Goal: Navigation & Orientation: Find specific page/section

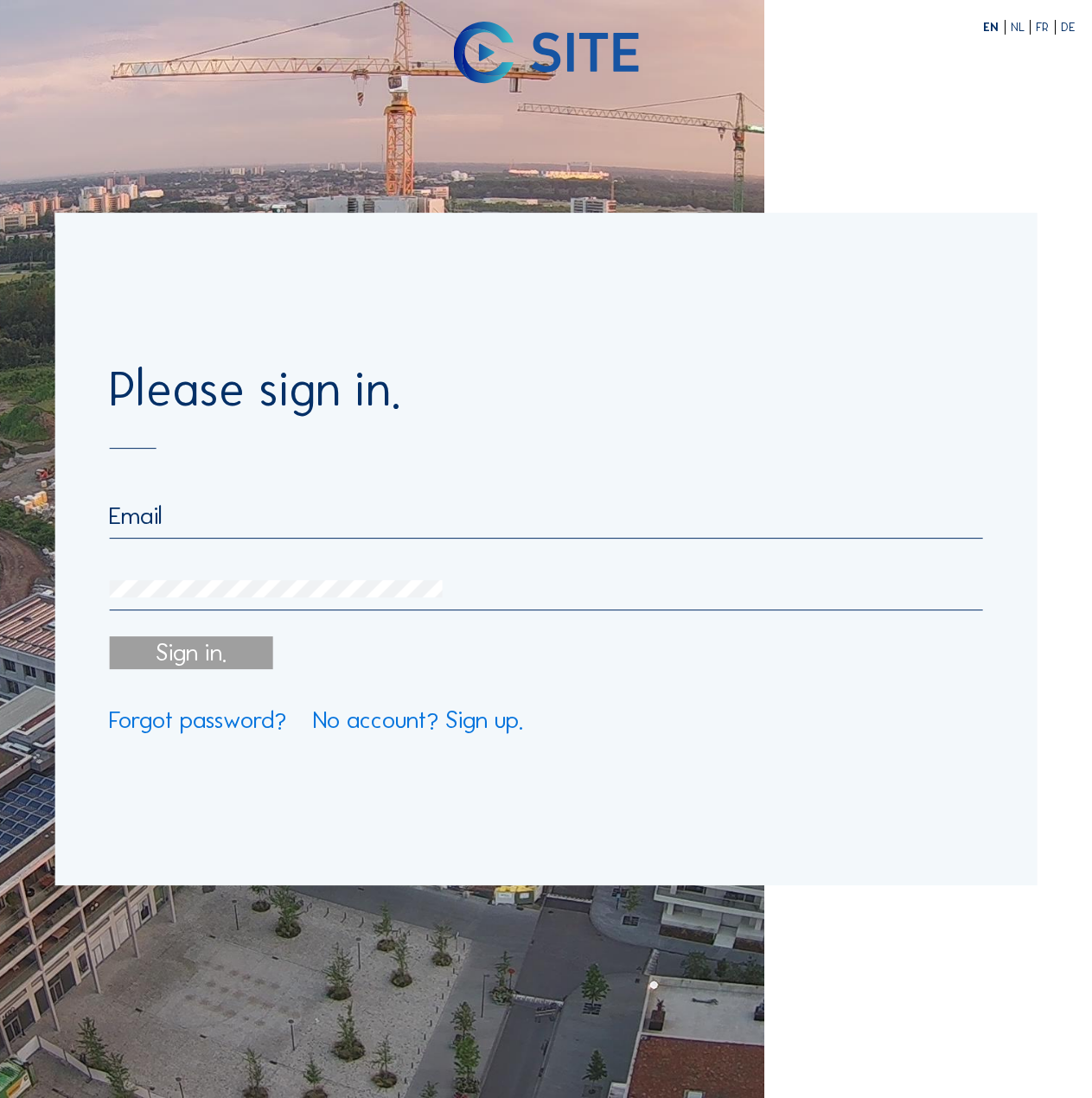
click at [284, 530] on input "email" at bounding box center [545, 515] width 873 height 29
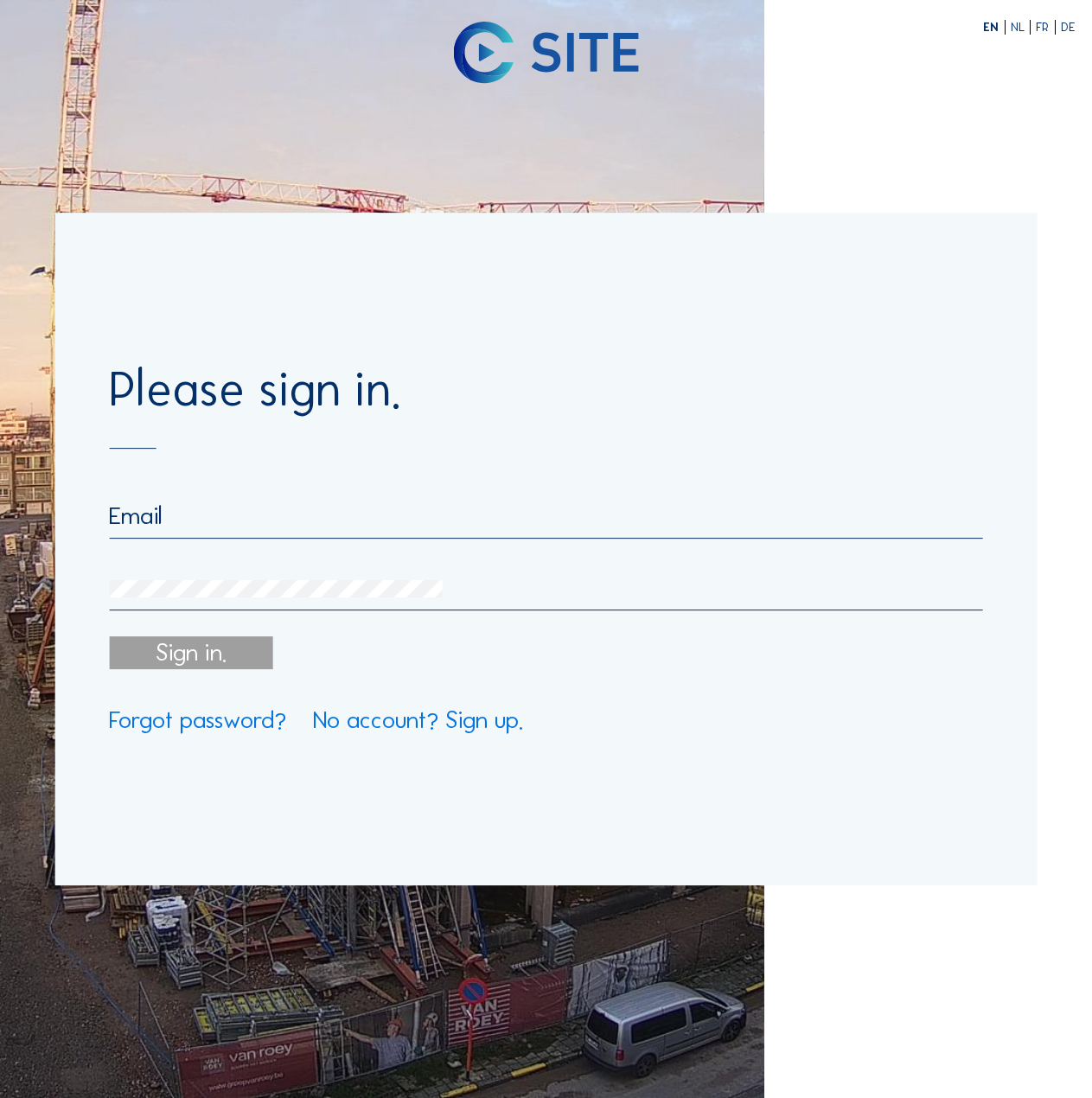
type input "[PERSON_NAME][EMAIL_ADDRESS][PERSON_NAME][DOMAIN_NAME]"
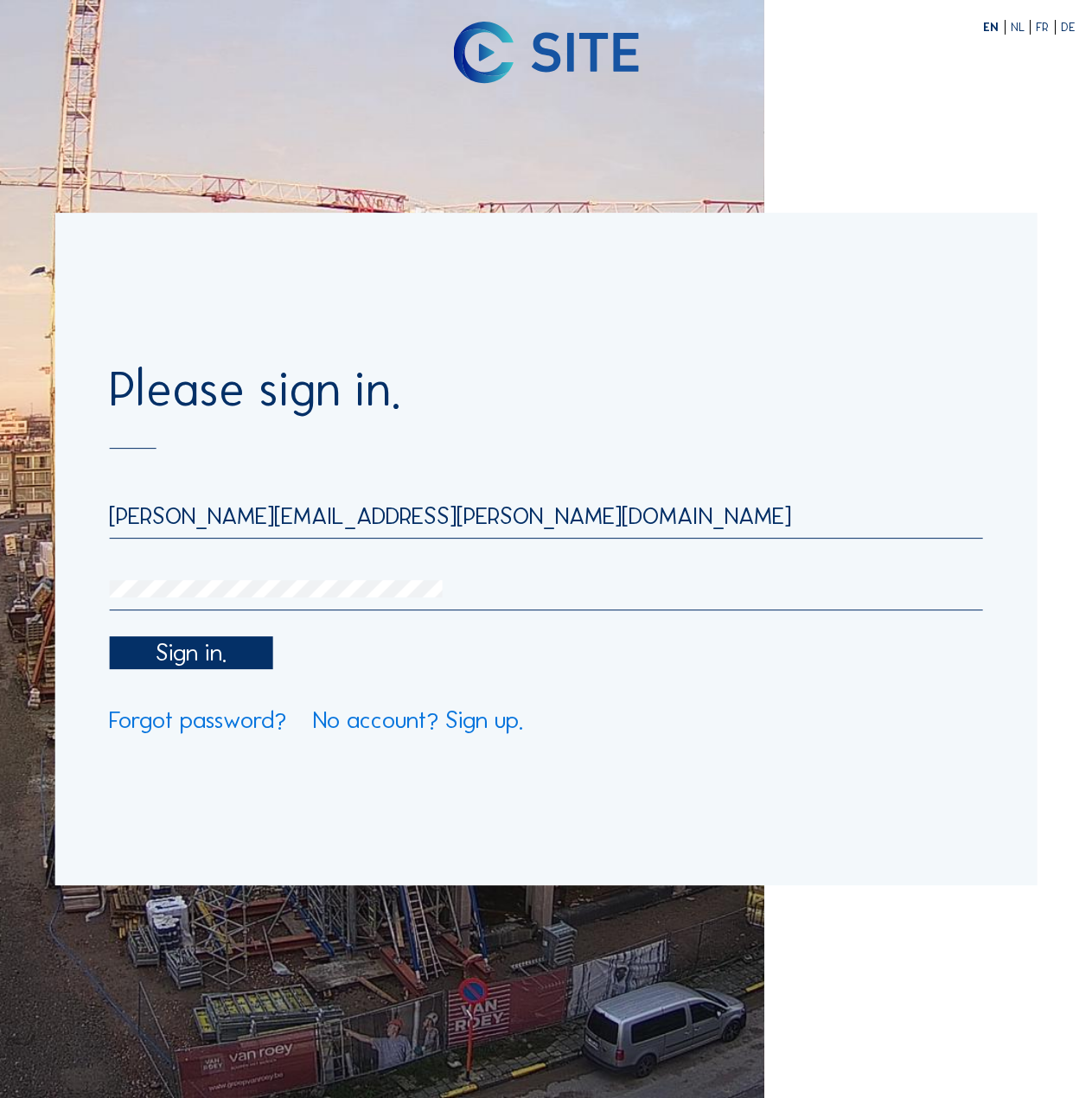
click at [246, 669] on div "Sign in." at bounding box center [545, 652] width 873 height 33
drag, startPoint x: 122, startPoint y: 722, endPoint x: 134, endPoint y: 724, distance: 12.2
click at [123, 722] on div "Please sign in. neil.michels@carmodygroarke.com Sign in. Forgot password? No ac…" at bounding box center [546, 549] width 983 height 672
click at [171, 669] on div "Sign in." at bounding box center [190, 652] width 164 height 33
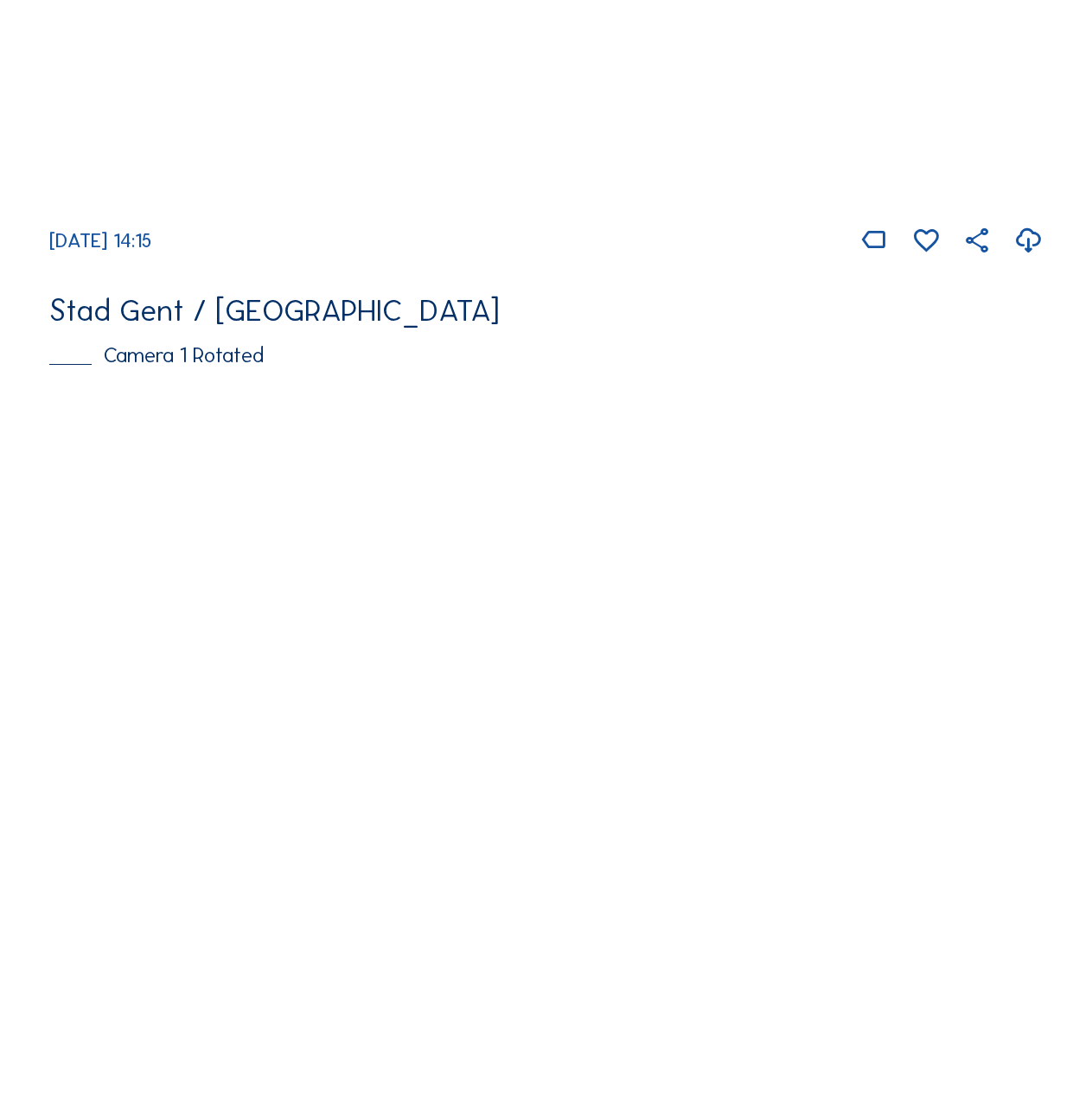
scroll to position [778, 0]
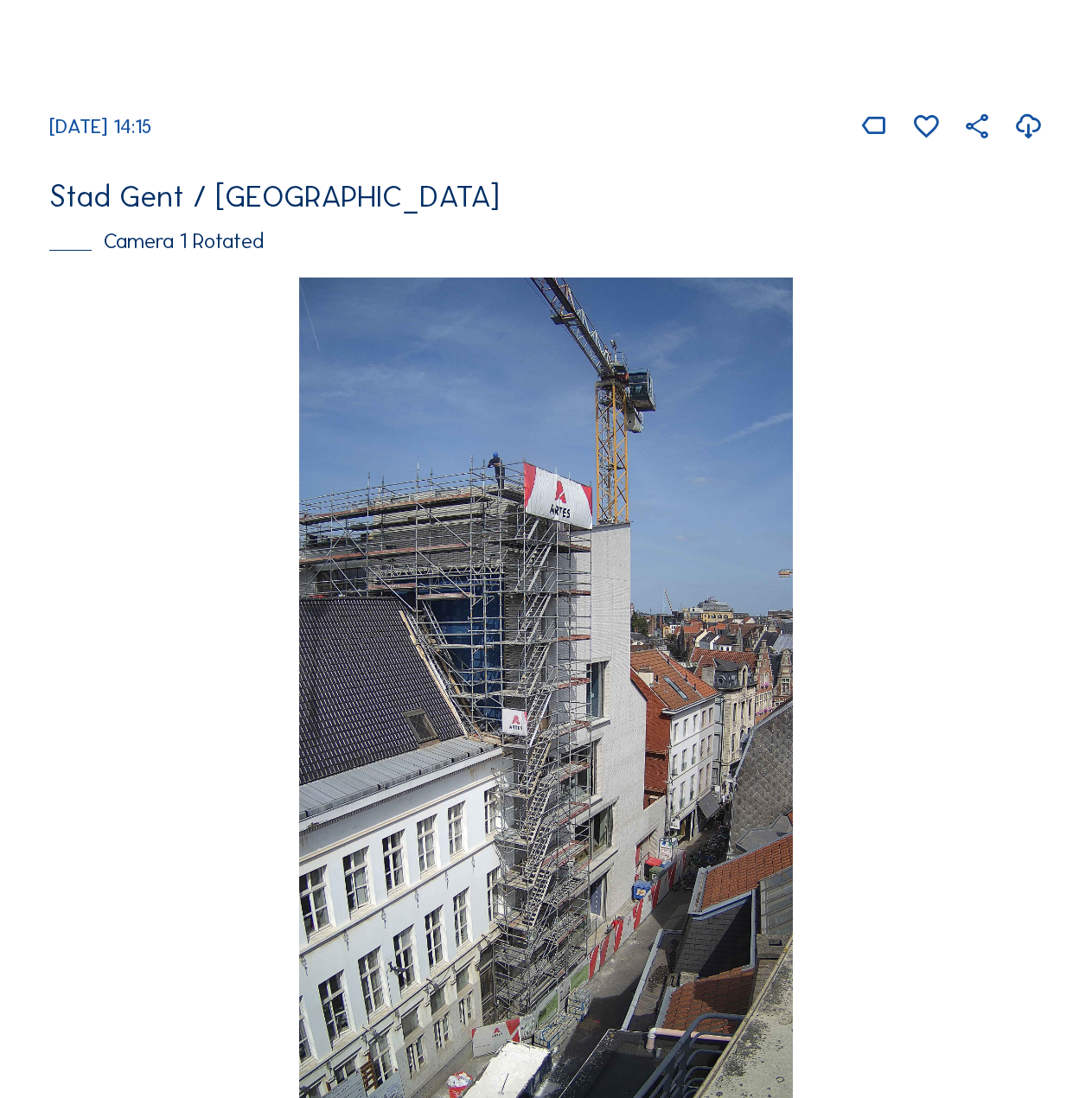
click at [449, 381] on img at bounding box center [546, 716] width 494 height 878
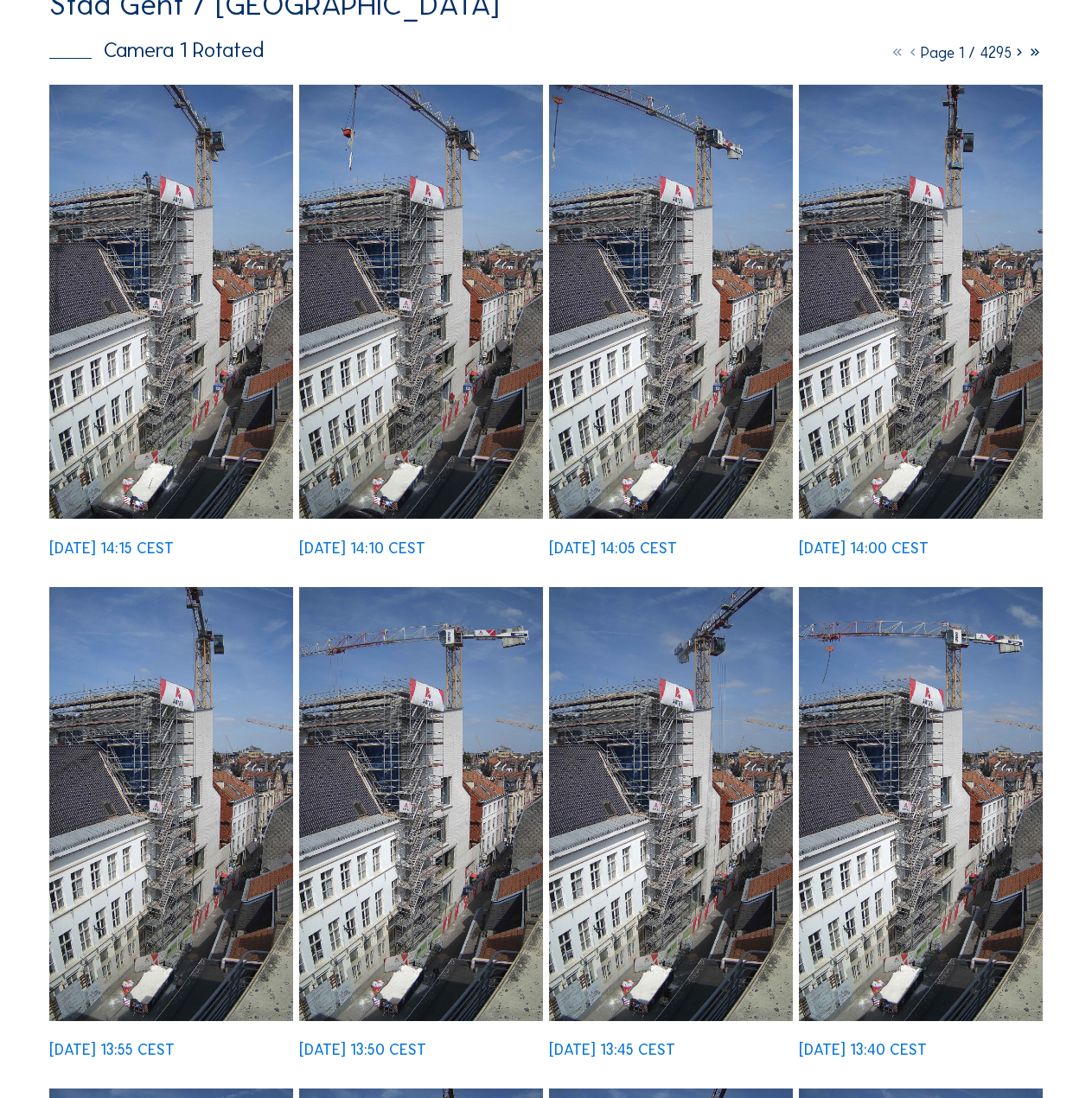
scroll to position [605, 0]
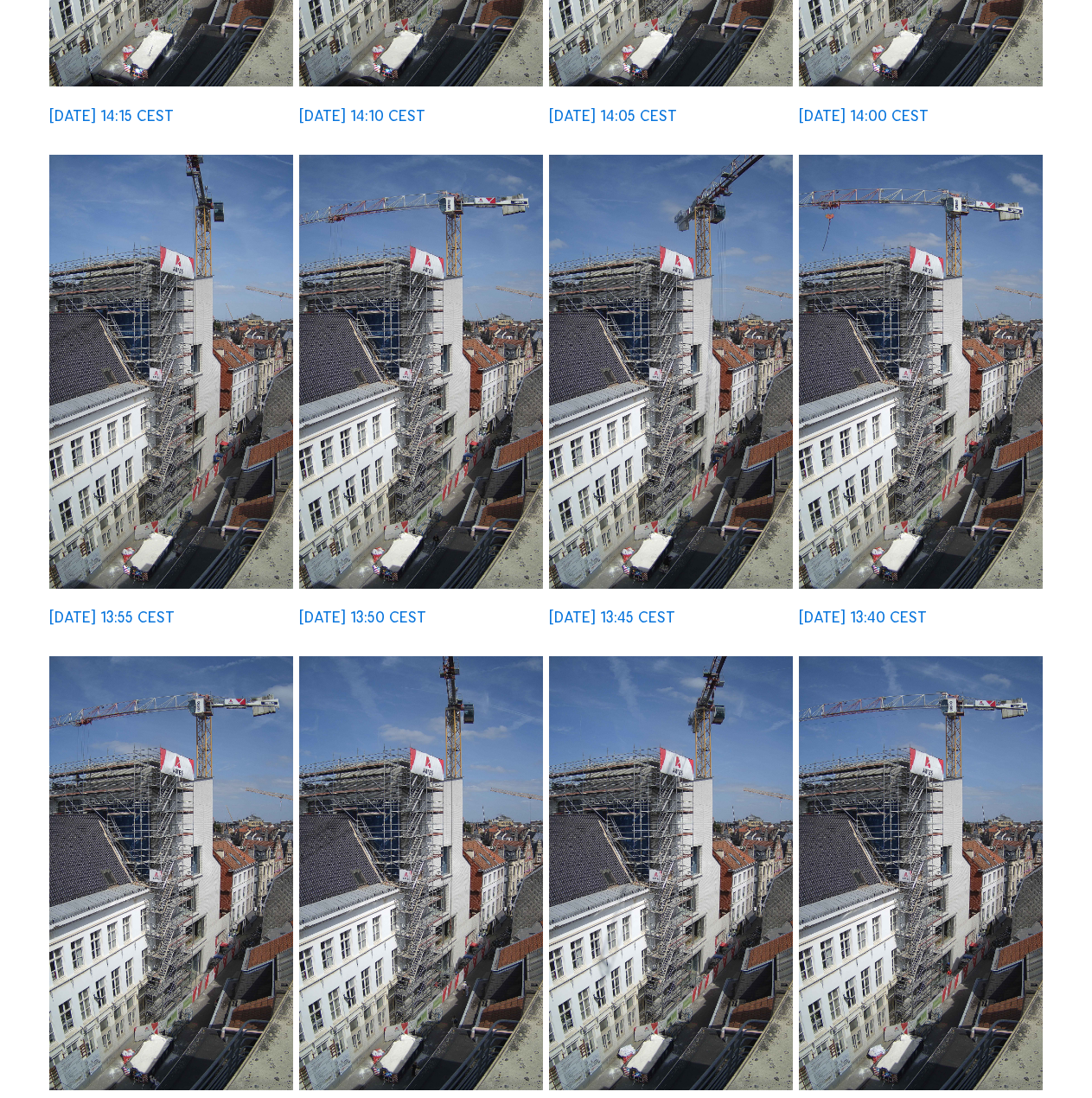
click at [857, 345] on img at bounding box center [921, 372] width 244 height 434
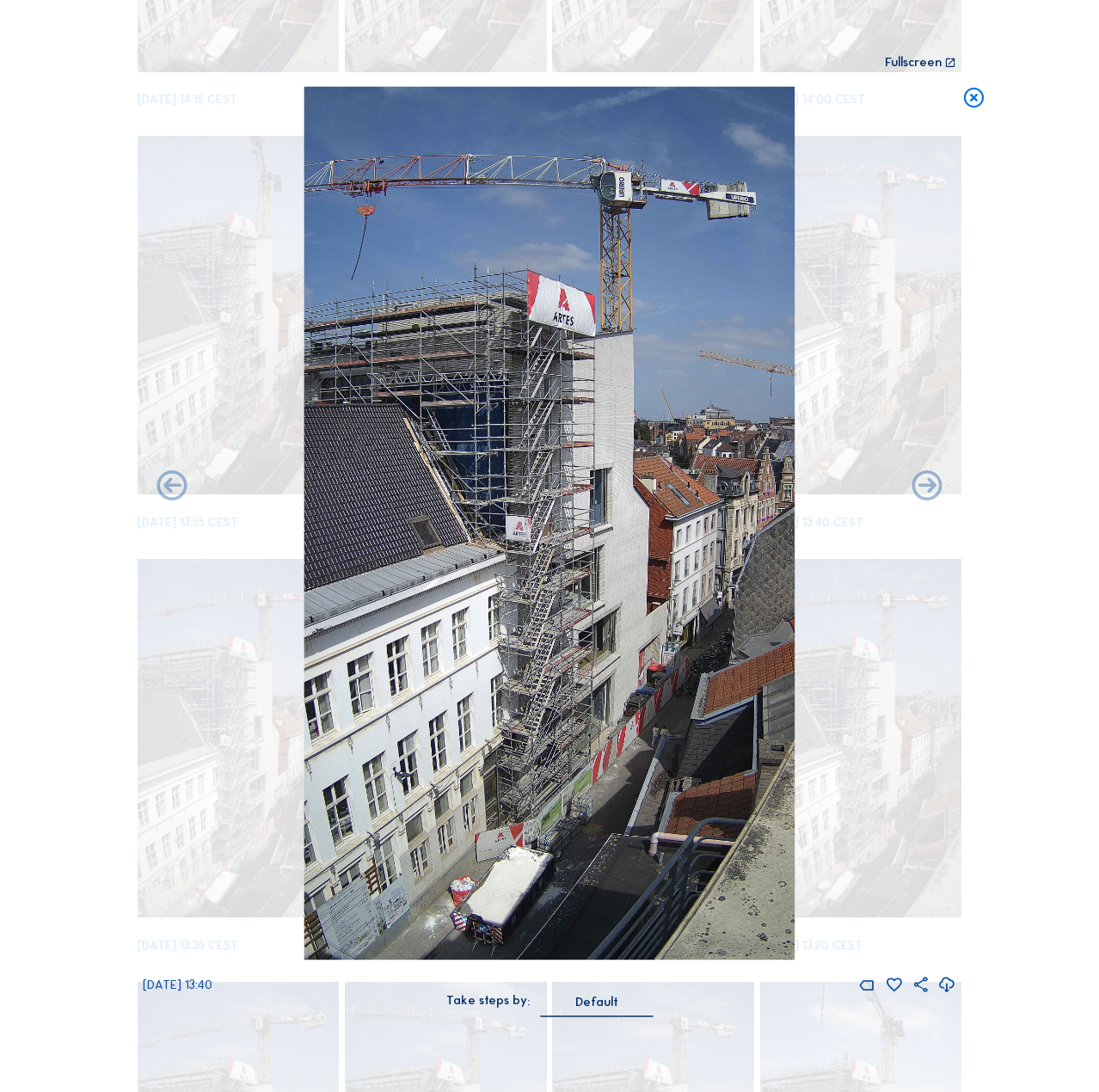
drag, startPoint x: 624, startPoint y: 291, endPoint x: 614, endPoint y: 291, distance: 10.0
click at [977, 96] on icon at bounding box center [973, 99] width 24 height 24
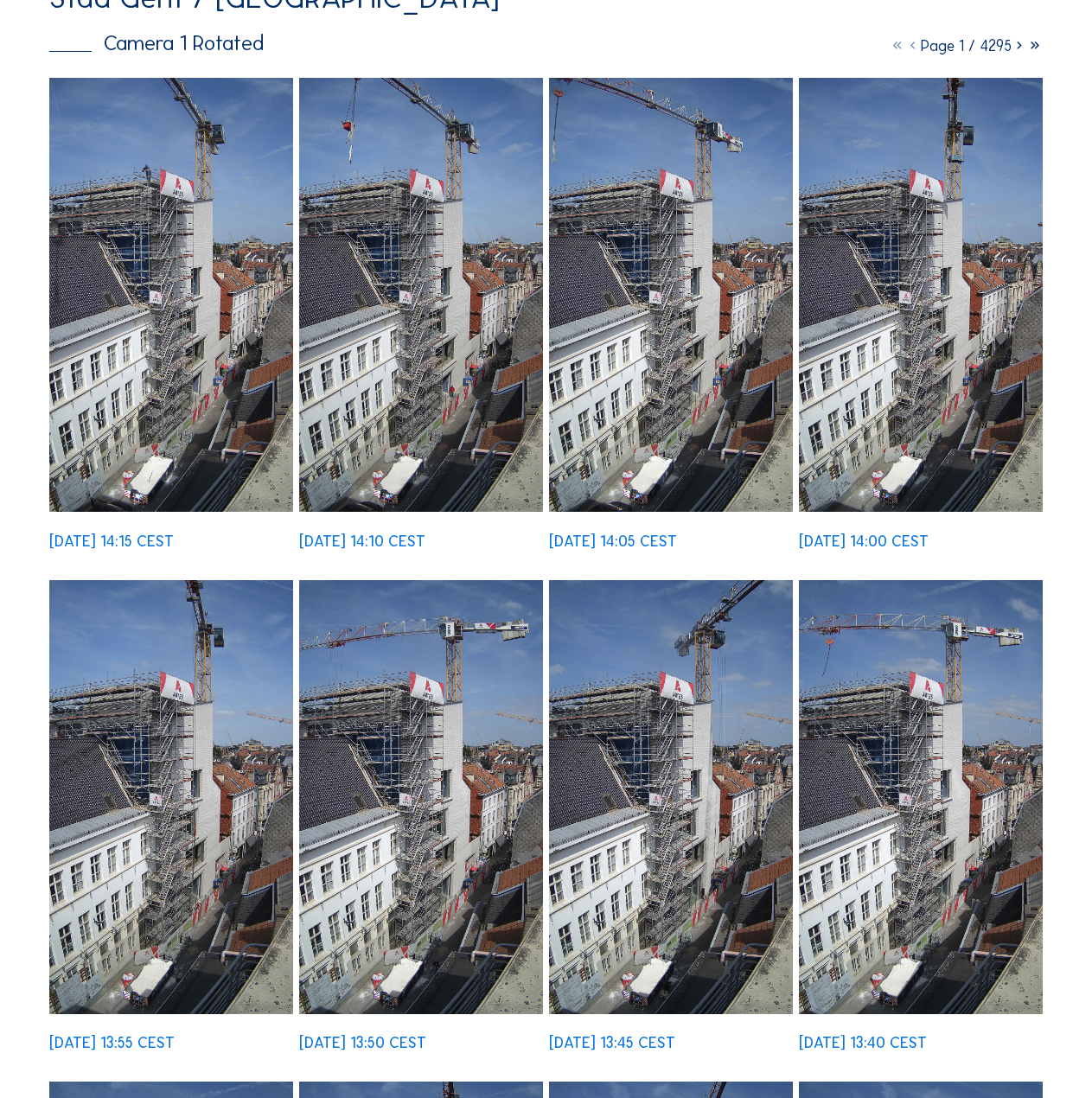
scroll to position [0, 0]
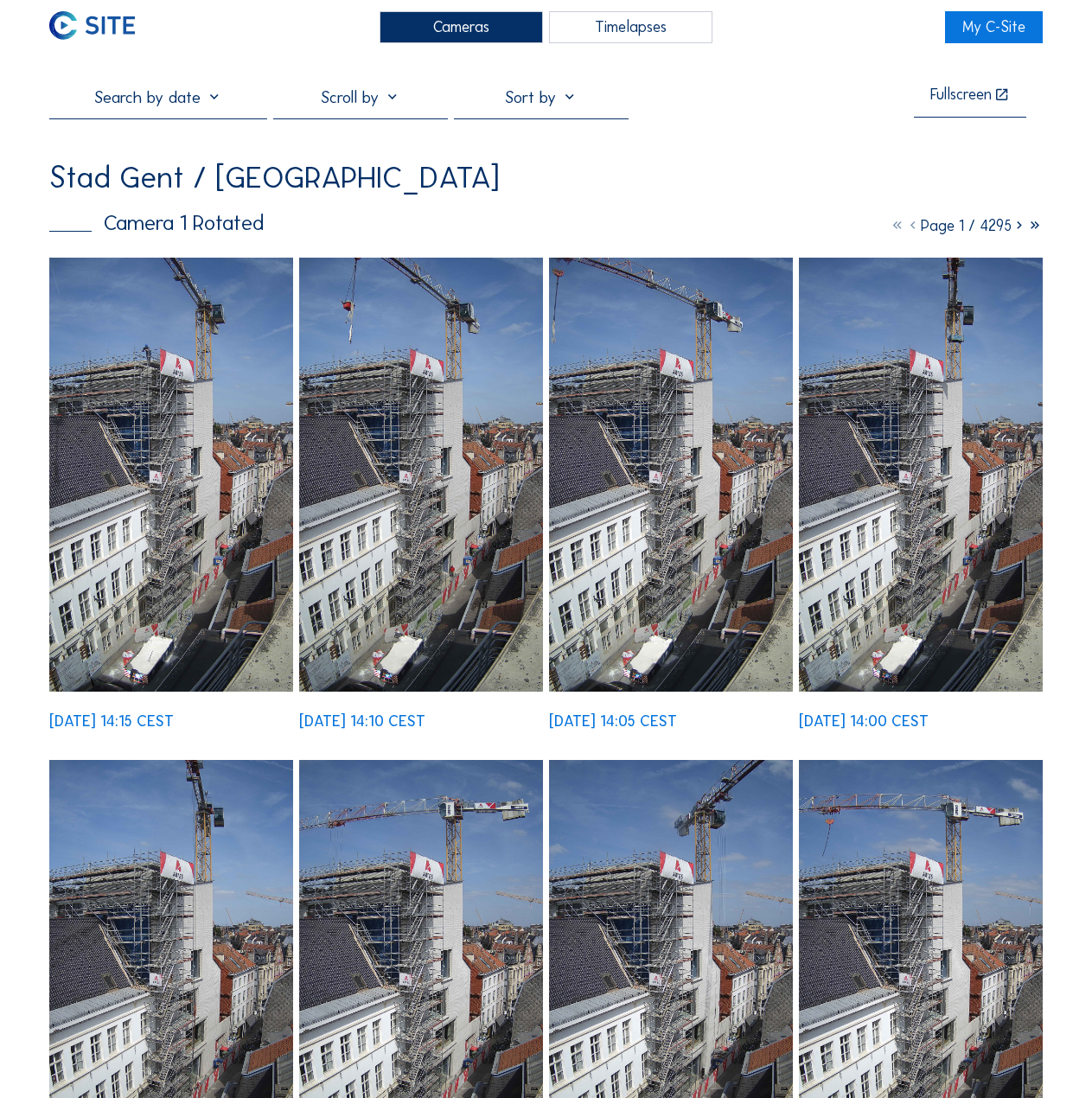
click at [443, 521] on img at bounding box center [421, 475] width 244 height 434
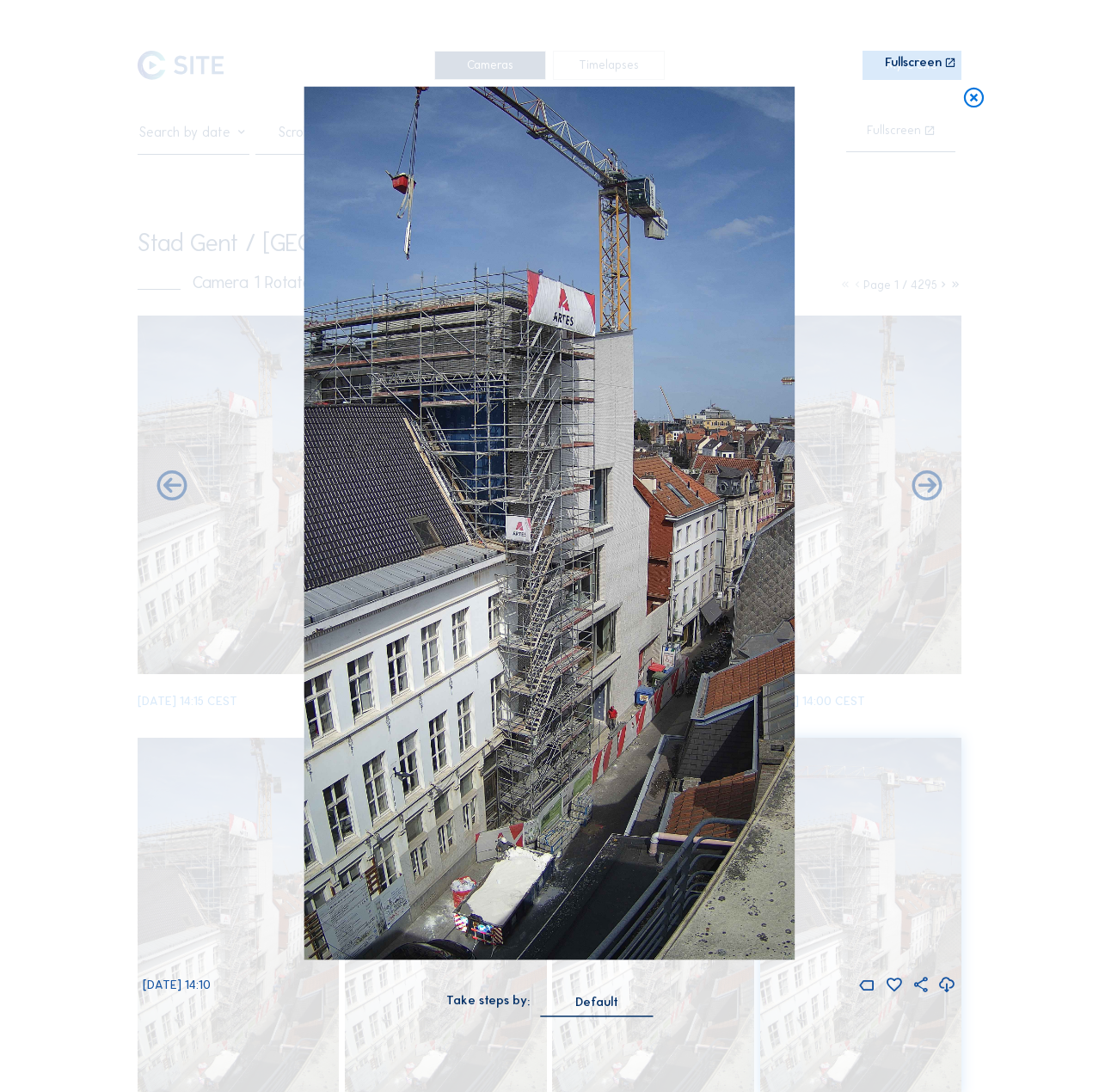
click at [976, 99] on icon at bounding box center [973, 99] width 24 height 24
